Goal: Communication & Community: Participate in discussion

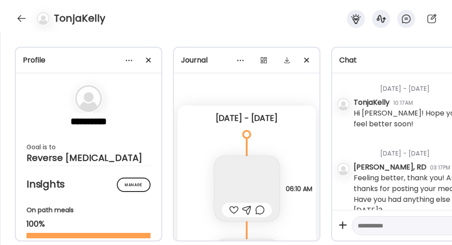
scroll to position [8, 0]
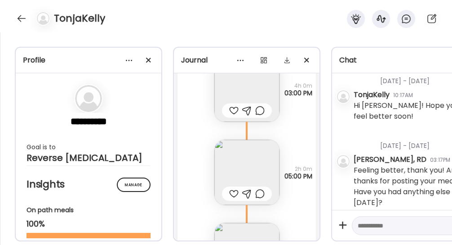
click at [23, 22] on div at bounding box center [21, 18] width 14 height 14
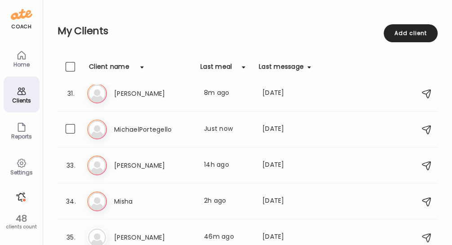
scroll to position [1088, 0]
click at [169, 204] on h3 "Misha" at bounding box center [153, 202] width 79 height 11
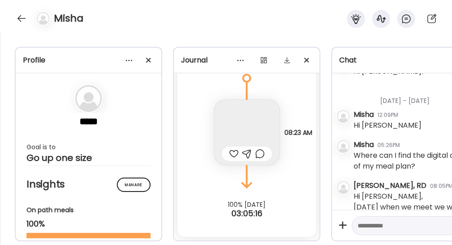
scroll to position [135, 0]
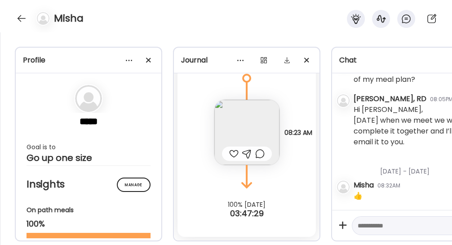
click at [251, 119] on img at bounding box center [246, 132] width 65 height 65
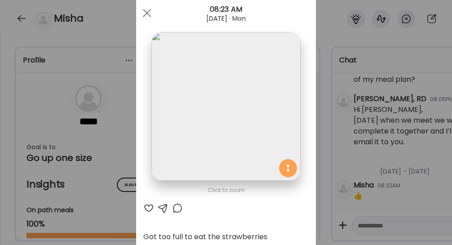
scroll to position [20, 0]
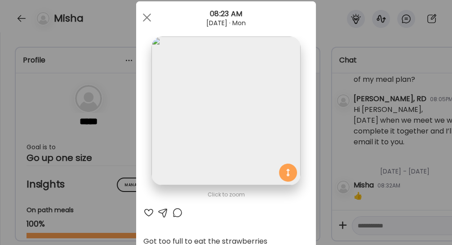
click at [147, 10] on div at bounding box center [147, 18] width 18 height 18
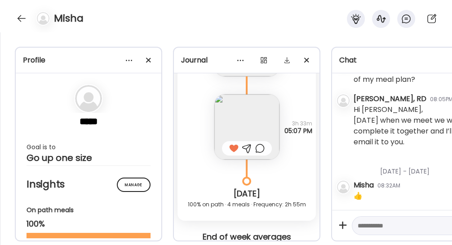
scroll to position [5812, 0]
click at [245, 126] on img at bounding box center [246, 126] width 65 height 65
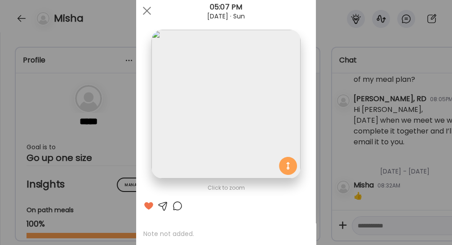
scroll to position [23, 0]
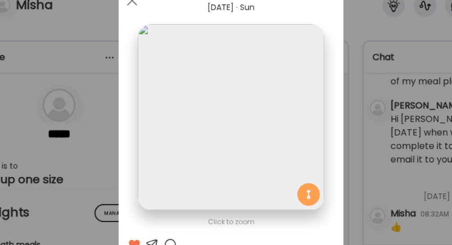
click at [144, 16] on div at bounding box center [147, 15] width 18 height 18
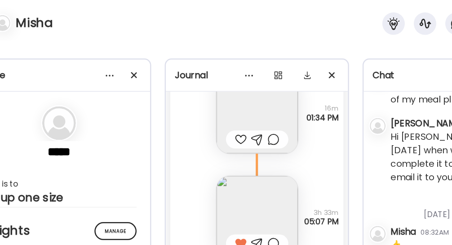
scroll to position [5762, 0]
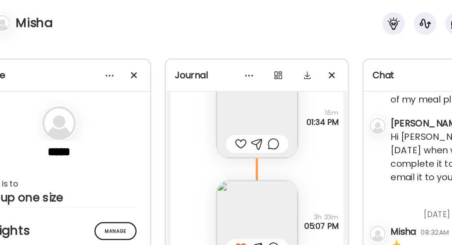
click at [244, 88] on img at bounding box center [246, 93] width 65 height 65
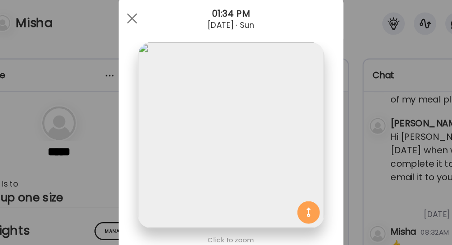
click at [144, 13] on span at bounding box center [147, 15] width 8 height 8
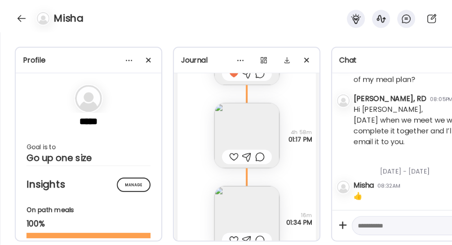
scroll to position [5634, 0]
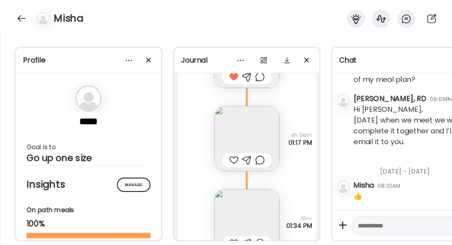
click at [250, 144] on img at bounding box center [246, 138] width 65 height 65
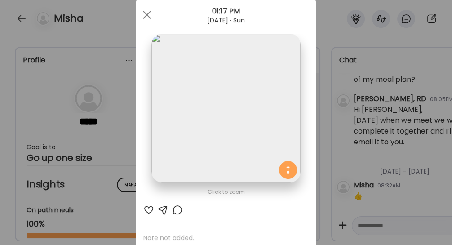
click at [143, 14] on span at bounding box center [147, 15] width 8 height 8
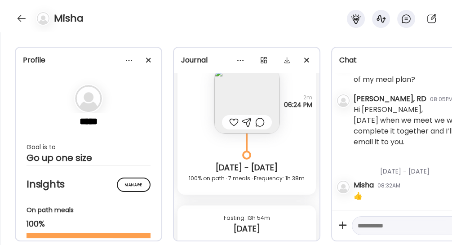
scroll to position [5323, 0]
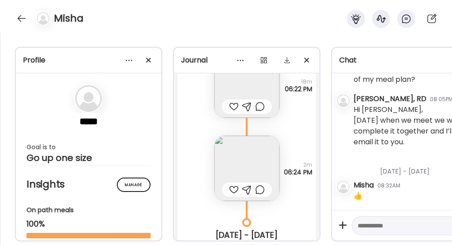
click at [245, 171] on img at bounding box center [246, 168] width 65 height 65
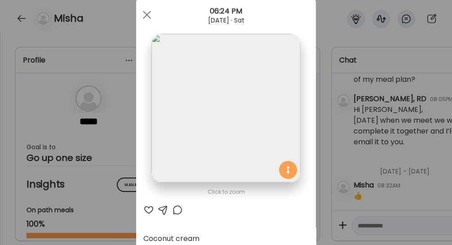
click at [144, 19] on div at bounding box center [147, 15] width 18 height 18
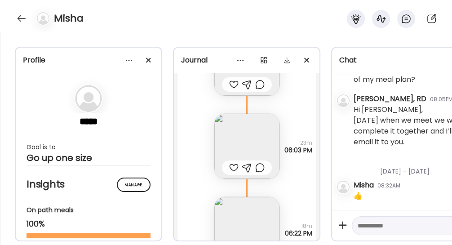
scroll to position [5175, 0]
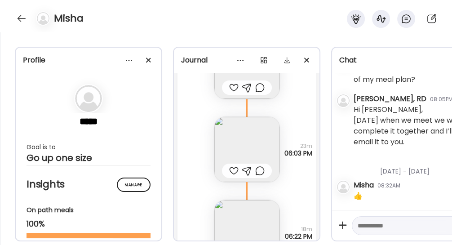
click at [239, 138] on img at bounding box center [246, 149] width 65 height 65
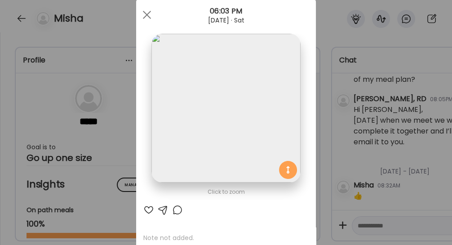
click at [148, 13] on div at bounding box center [147, 15] width 18 height 18
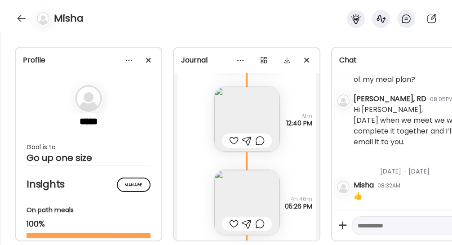
scroll to position [4595, 0]
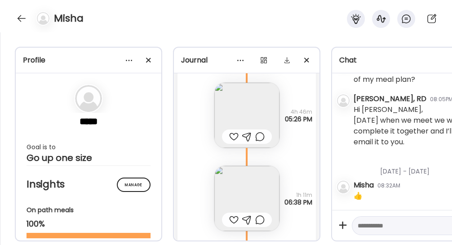
click at [240, 185] on img at bounding box center [246, 198] width 65 height 65
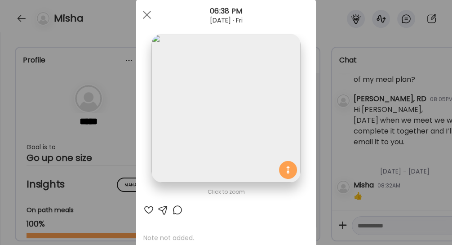
scroll to position [0, 0]
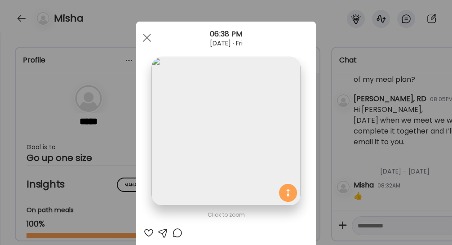
click at [141, 36] on div at bounding box center [147, 38] width 18 height 18
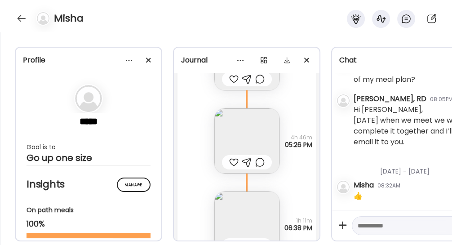
scroll to position [4568, 0]
click at [236, 129] on img at bounding box center [246, 142] width 65 height 65
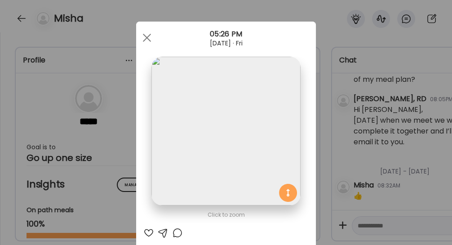
click at [144, 32] on div at bounding box center [147, 38] width 18 height 18
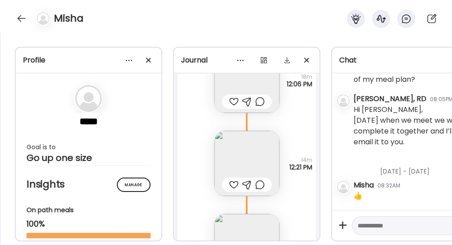
scroll to position [4344, 0]
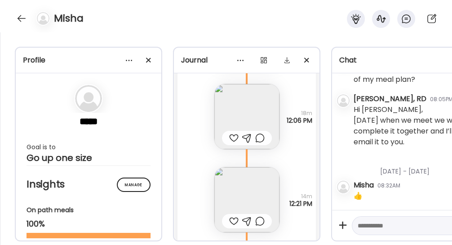
click at [242, 106] on img at bounding box center [246, 116] width 65 height 65
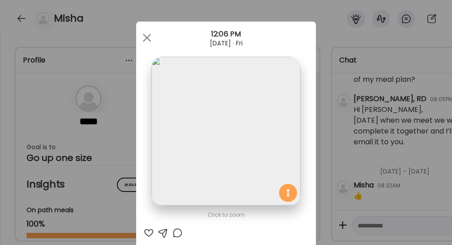
click at [142, 36] on div at bounding box center [147, 38] width 18 height 18
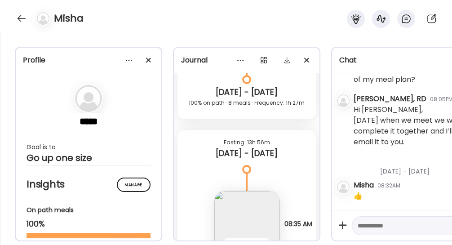
scroll to position [4770, 0]
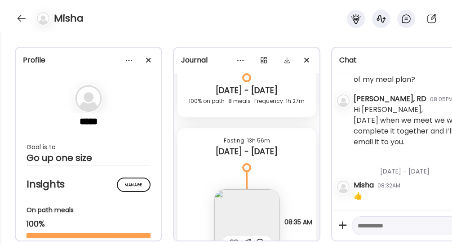
click at [22, 18] on div at bounding box center [21, 18] width 14 height 14
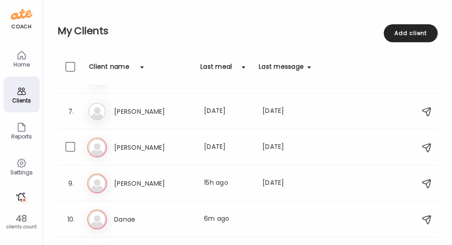
scroll to position [0, 0]
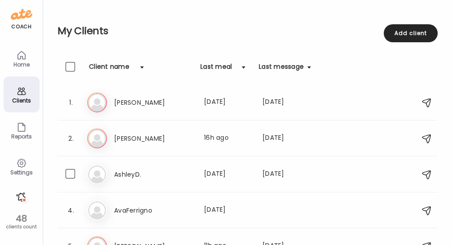
click at [166, 177] on h3 "AshleyD." at bounding box center [153, 174] width 79 height 11
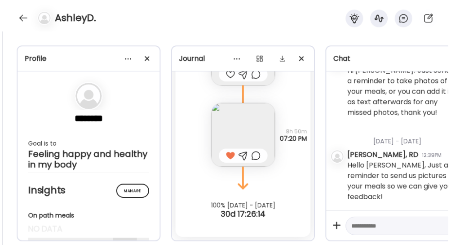
scroll to position [47, 0]
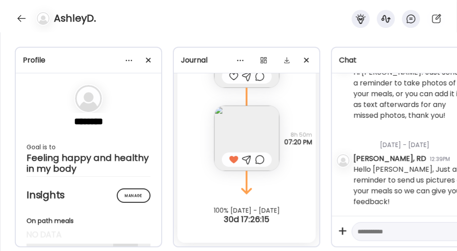
drag, startPoint x: 23, startPoint y: 20, endPoint x: 13, endPoint y: 18, distance: 10.6
click at [13, 18] on div "AshleyD." at bounding box center [228, 16] width 457 height 32
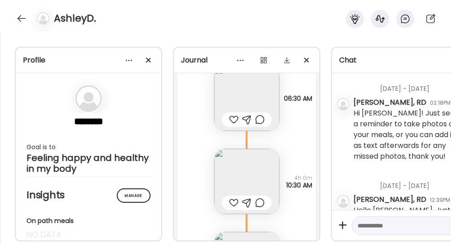
scroll to position [3744, 0]
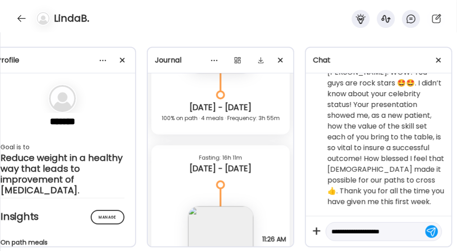
scroll to position [0, 27]
click at [403, 228] on textarea "**********" at bounding box center [375, 231] width 89 height 11
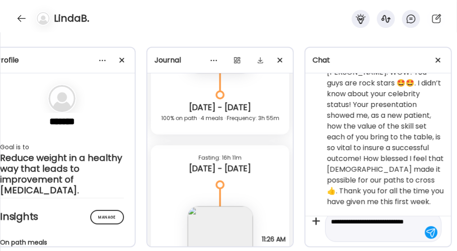
type textarea "**********"
click at [384, 41] on div "Profile ******* Goal is to Reduce weight in a healthy way that leads to improve…" at bounding box center [228, 141] width 457 height 219
click at [363, 226] on textarea "**********" at bounding box center [375, 227] width 89 height 22
click at [425, 228] on div at bounding box center [431, 232] width 13 height 13
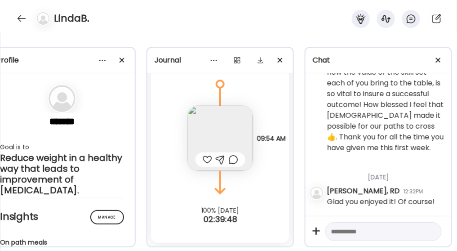
scroll to position [2382, 0]
click at [217, 135] on img at bounding box center [220, 138] width 65 height 65
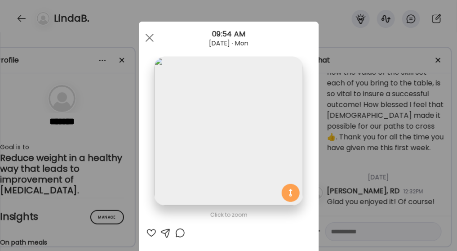
click at [148, 36] on span at bounding box center [149, 38] width 8 height 8
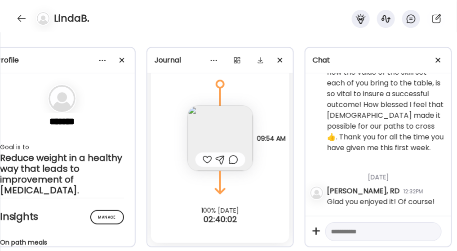
click at [26, 19] on div at bounding box center [21, 18] width 14 height 14
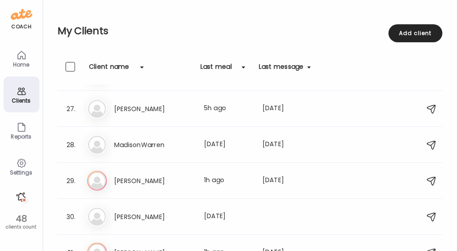
scroll to position [931, 0]
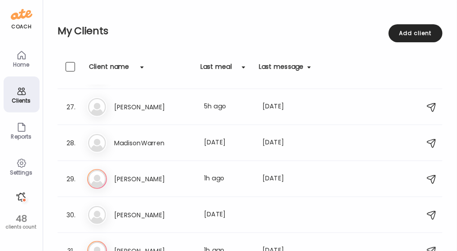
click at [26, 199] on div at bounding box center [21, 197] width 14 height 14
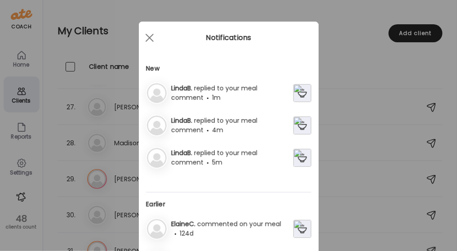
click at [232, 159] on div "LindaB. replied to your meal comment 5m" at bounding box center [231, 157] width 126 height 19
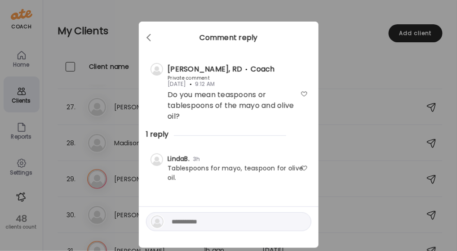
click at [199, 224] on textarea at bounding box center [232, 221] width 121 height 11
type textarea "**********"
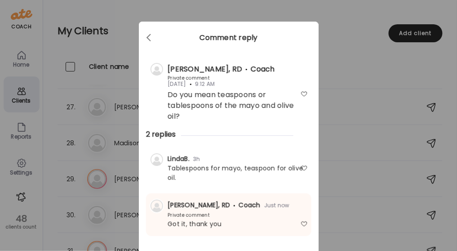
click at [147, 37] on div at bounding box center [150, 38] width 18 height 18
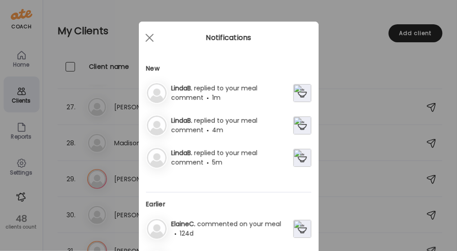
click at [225, 126] on div "LindaB. replied to your meal comment 4m" at bounding box center [231, 125] width 126 height 19
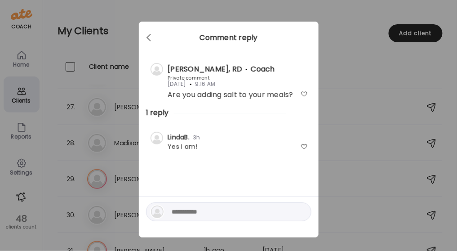
click at [205, 209] on textarea at bounding box center [232, 211] width 121 height 11
type textarea "**********"
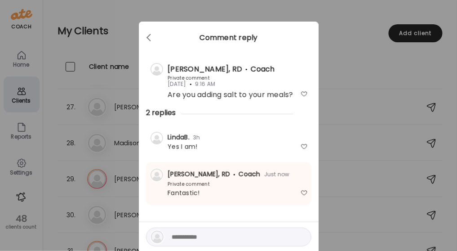
click at [147, 34] on span at bounding box center [149, 36] width 4 height 4
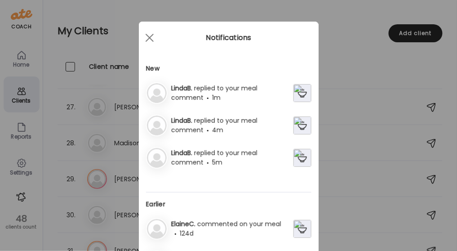
click at [223, 91] on span "replied to your meal comment" at bounding box center [214, 93] width 86 height 18
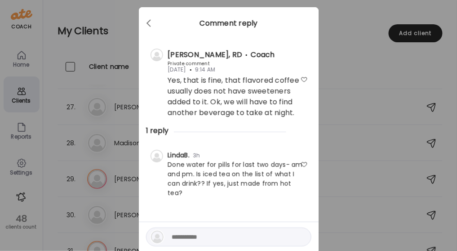
scroll to position [15, 0]
click at [196, 227] on div at bounding box center [228, 236] width 165 height 19
click at [186, 233] on div at bounding box center [228, 236] width 165 height 19
click at [191, 231] on textarea at bounding box center [232, 236] width 121 height 11
click at [183, 231] on textarea "**********" at bounding box center [232, 236] width 121 height 11
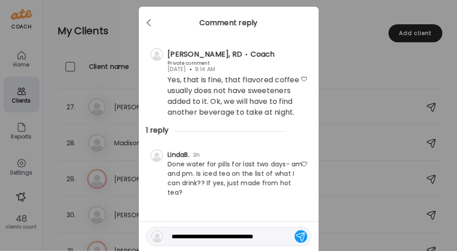
type textarea "**********"
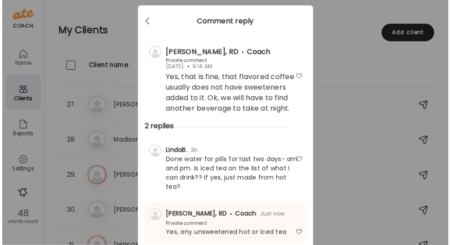
scroll to position [13, 0]
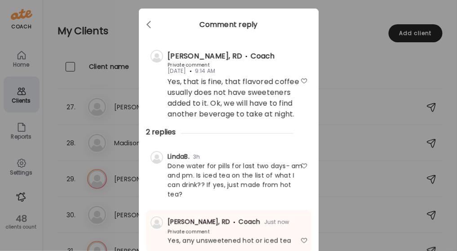
click at [144, 20] on div at bounding box center [150, 25] width 18 height 18
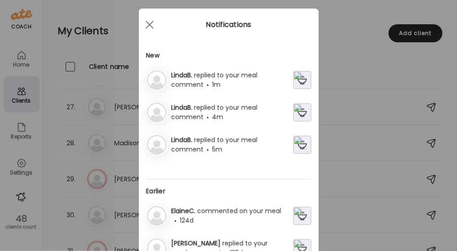
click at [149, 27] on span at bounding box center [149, 25] width 8 height 8
